Goal: Task Accomplishment & Management: Use online tool/utility

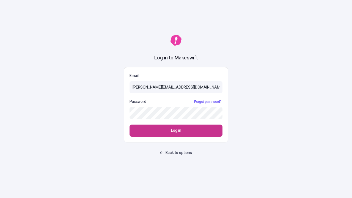
click at [176, 131] on span "Log in" at bounding box center [176, 131] width 10 height 6
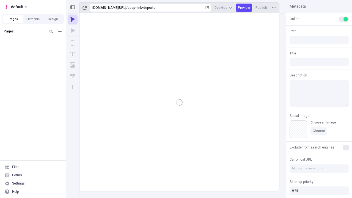
type input "/deep-link-deporto"
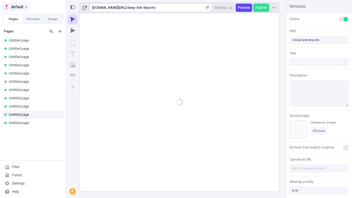
click at [15, 7] on span "default" at bounding box center [17, 7] width 12 height 7
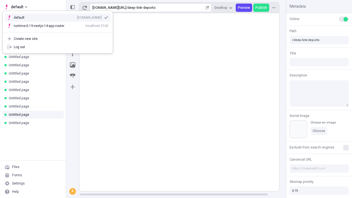
click at [77, 17] on div "qee9k4dy7d.staging.makeswift.site" at bounding box center [89, 17] width 25 height 4
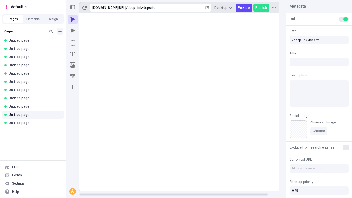
click at [60, 31] on icon "Add new" at bounding box center [59, 31] width 3 height 3
click at [89, 43] on span "Blank page" at bounding box center [92, 42] width 34 height 4
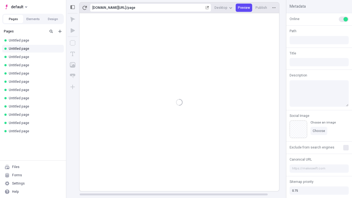
type input "/page"
click at [73, 43] on icon "Box" at bounding box center [73, 43] width 6 height 6
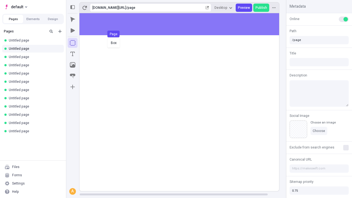
click at [185, 24] on div "Box Page" at bounding box center [176, 99] width 352 height 198
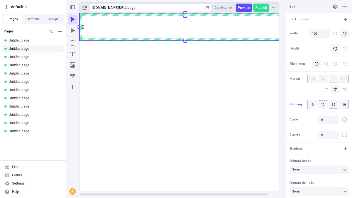
click at [73, 65] on icon "Image" at bounding box center [73, 65] width 6 height 6
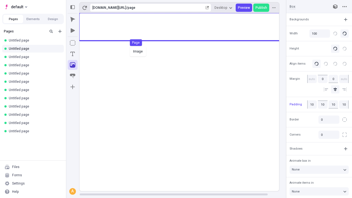
click at [185, 27] on div "Image Page" at bounding box center [176, 99] width 352 height 198
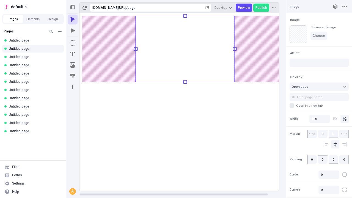
click at [73, 54] on icon "Text" at bounding box center [72, 54] width 4 height 4
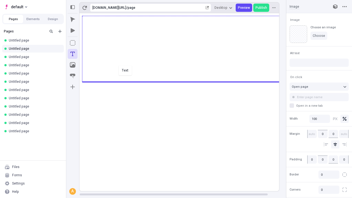
click at [185, 82] on div "Text" at bounding box center [176, 99] width 352 height 198
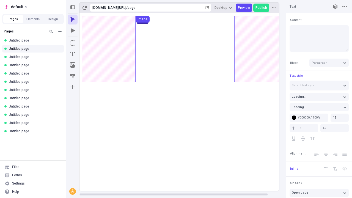
type textarea "Uniquely incentivize out-of-the-box resources, to competently generate client-b…"
click at [185, 89] on rect at bounding box center [186, 102] width 212 height 178
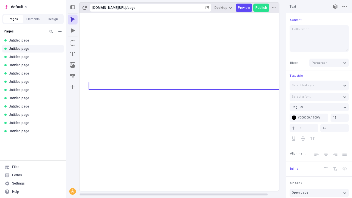
type textarea "Hello, world!"
click at [73, 65] on icon "Image" at bounding box center [73, 65] width 6 height 6
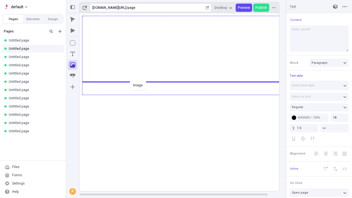
click at [185, 94] on div "Image" at bounding box center [176, 99] width 352 height 198
